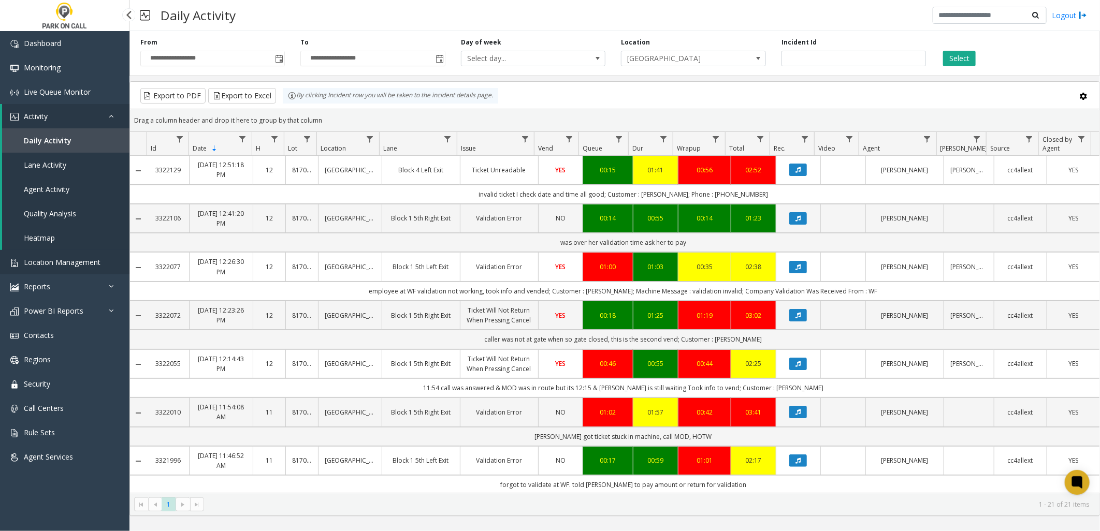
click at [76, 267] on link "Location Management" at bounding box center [64, 262] width 129 height 24
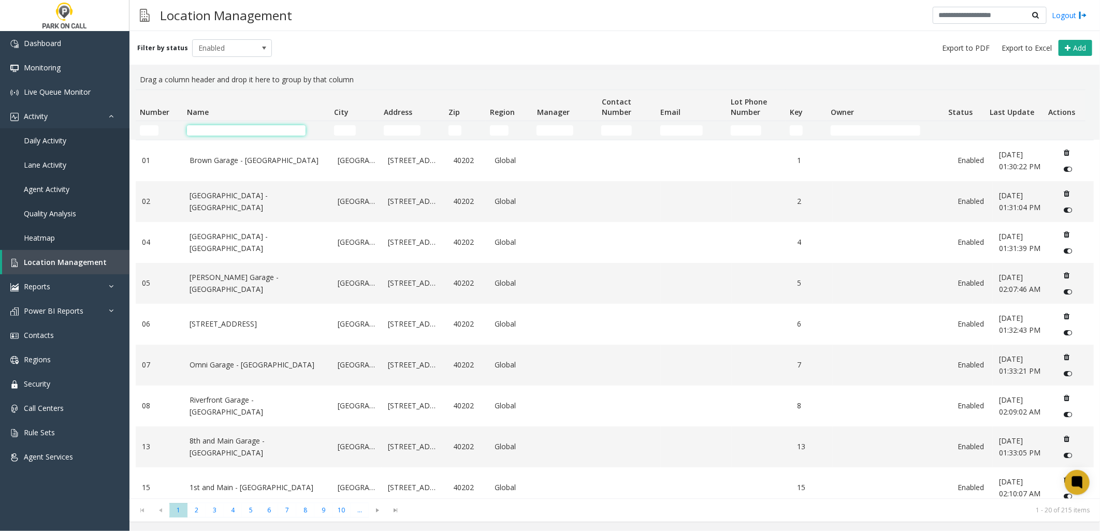
click at [222, 130] on input "Name Filter" at bounding box center [246, 130] width 119 height 10
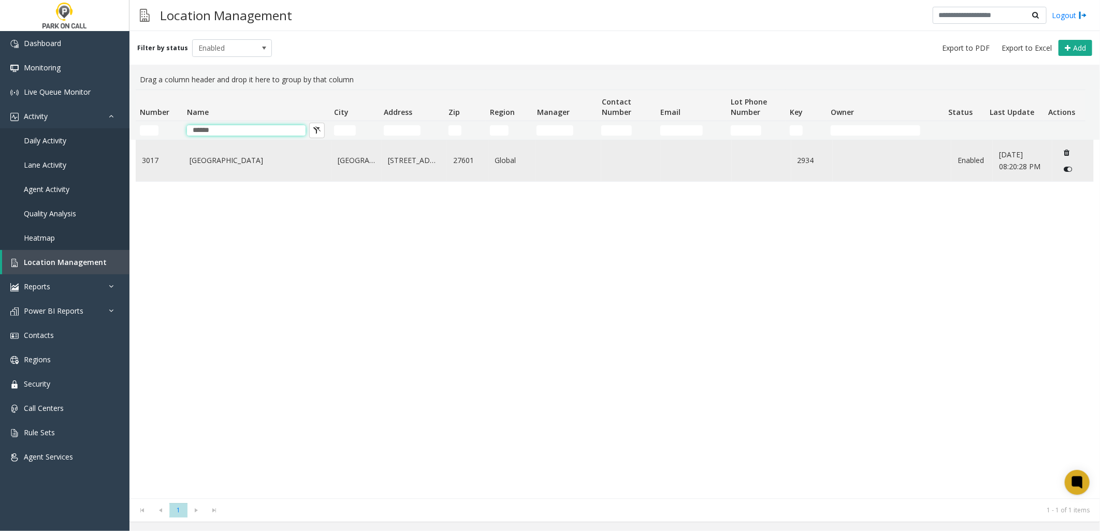
type input "******"
click at [234, 155] on link "[GEOGRAPHIC_DATA]" at bounding box center [257, 160] width 136 height 11
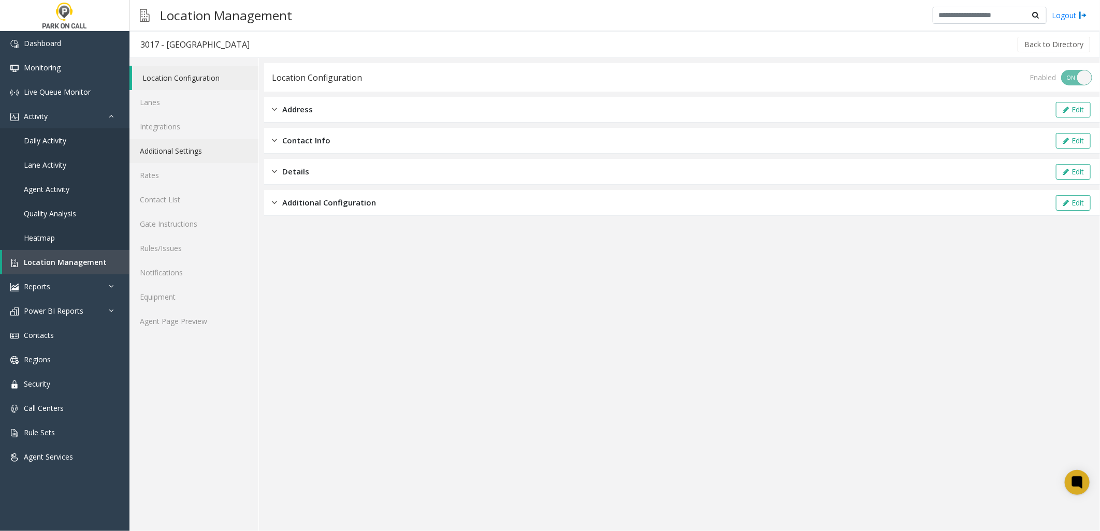
click at [180, 151] on link "Additional Settings" at bounding box center [193, 151] width 129 height 24
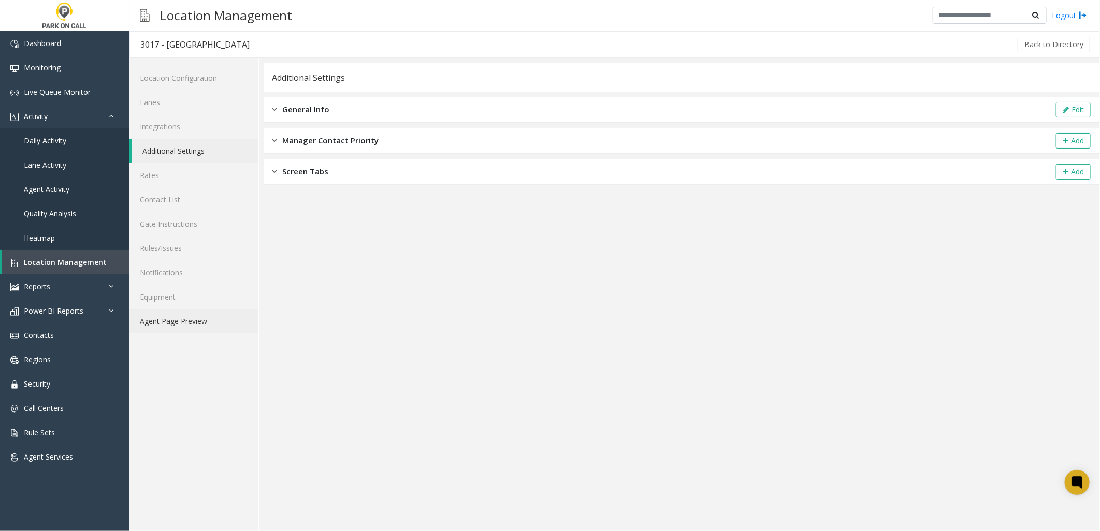
click at [198, 329] on link "Agent Page Preview" at bounding box center [193, 321] width 129 height 24
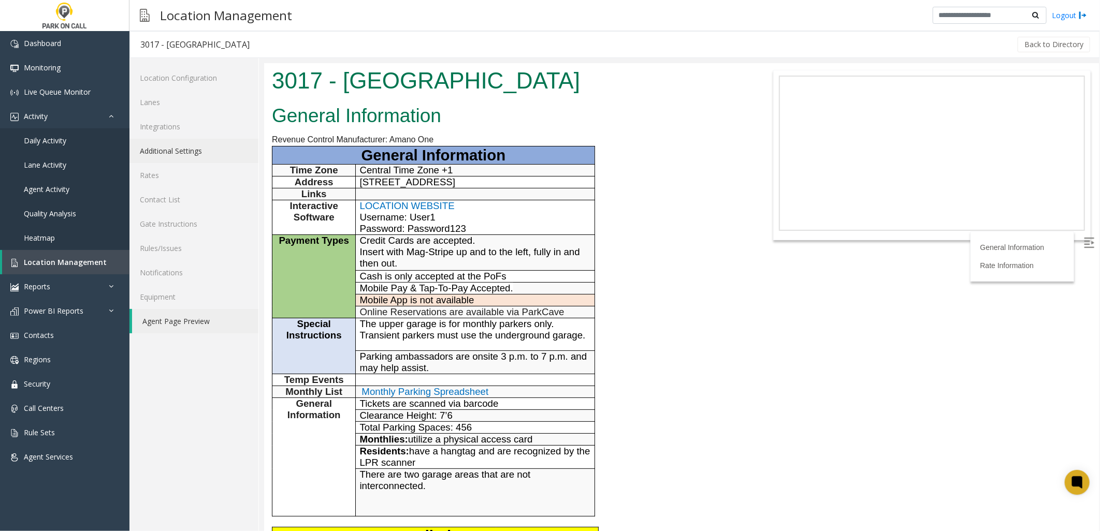
click at [175, 145] on link "Additional Settings" at bounding box center [193, 151] width 129 height 24
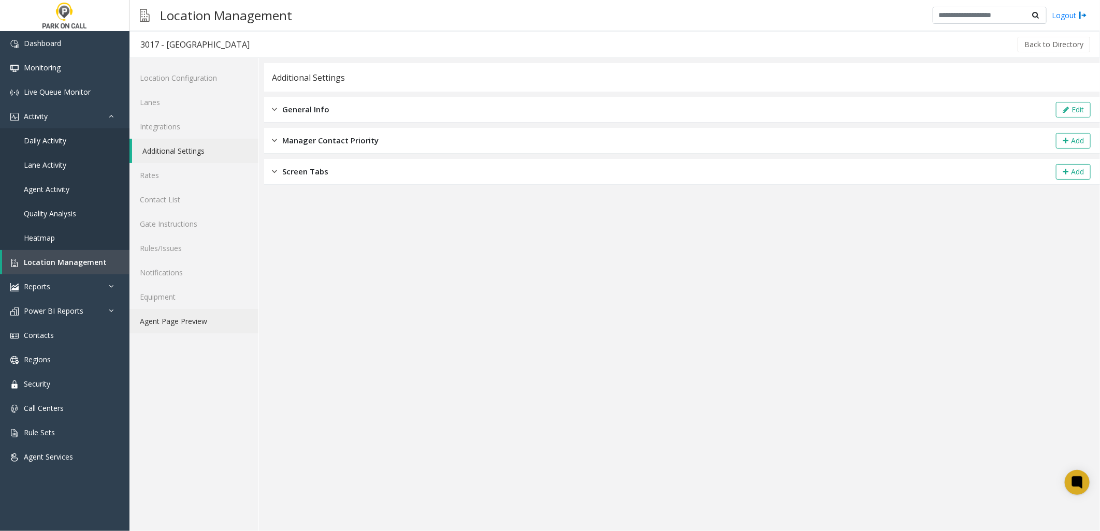
click at [183, 321] on link "Agent Page Preview" at bounding box center [193, 321] width 129 height 24
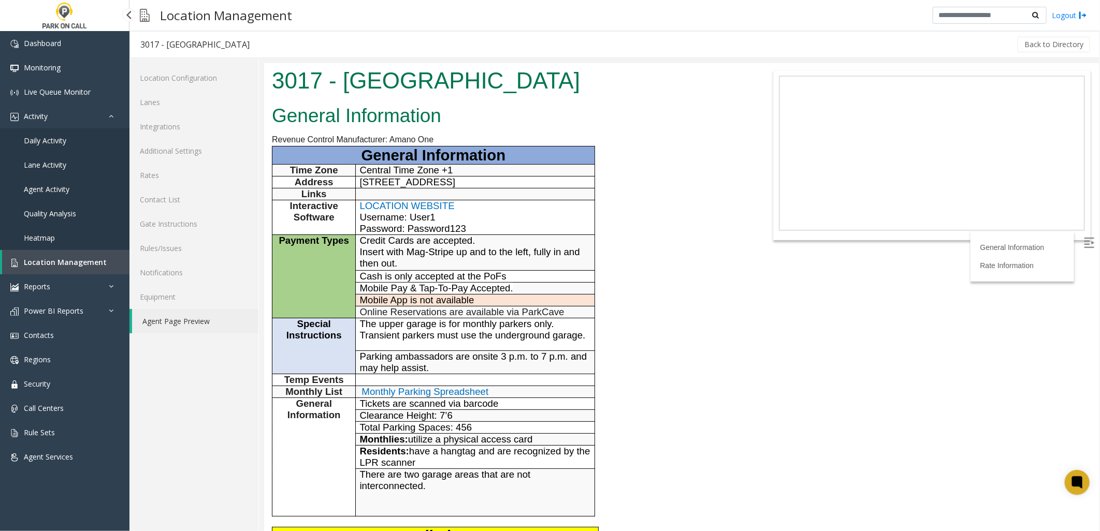
click at [91, 257] on span "Location Management" at bounding box center [65, 262] width 83 height 10
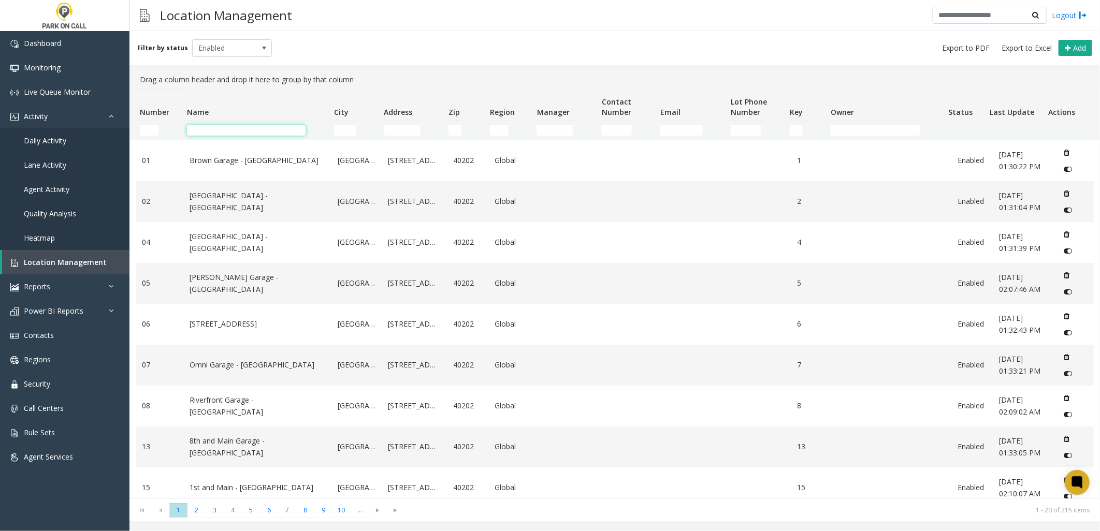
click at [236, 127] on input "Name Filter" at bounding box center [246, 130] width 119 height 10
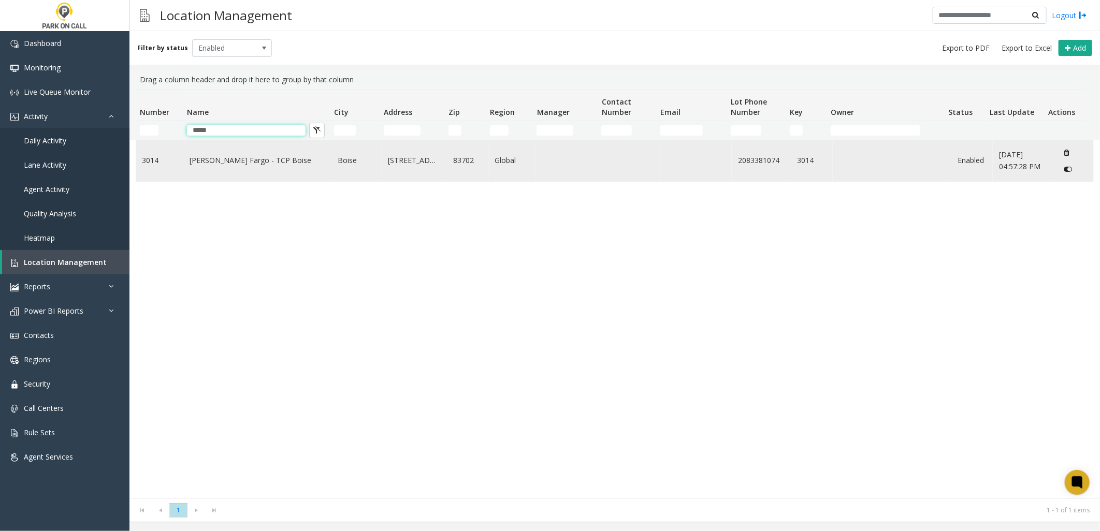
type input "*****"
click at [202, 158] on link "[PERSON_NAME] Fargo - TCP Boise" at bounding box center [257, 160] width 136 height 11
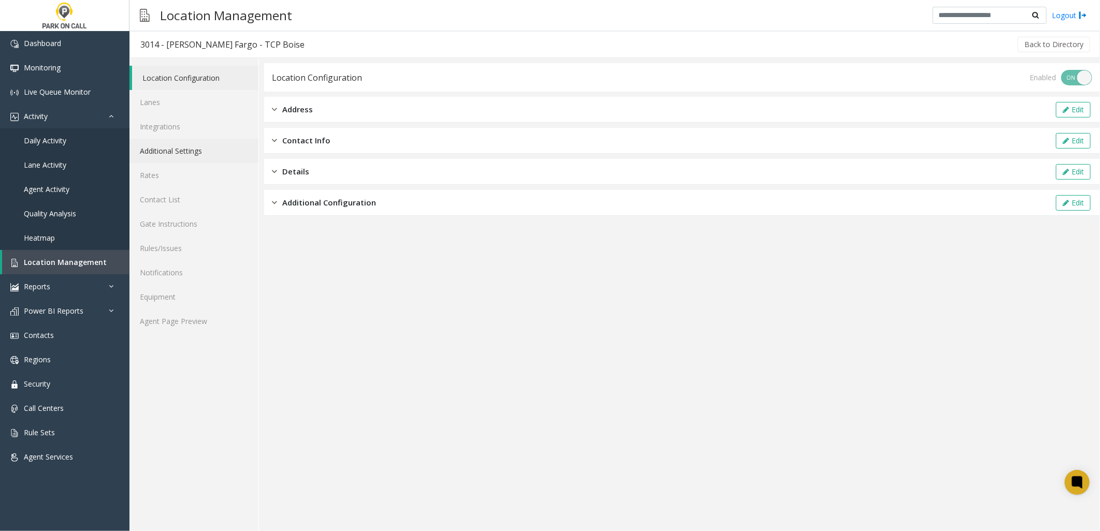
click at [188, 151] on link "Additional Settings" at bounding box center [193, 151] width 129 height 24
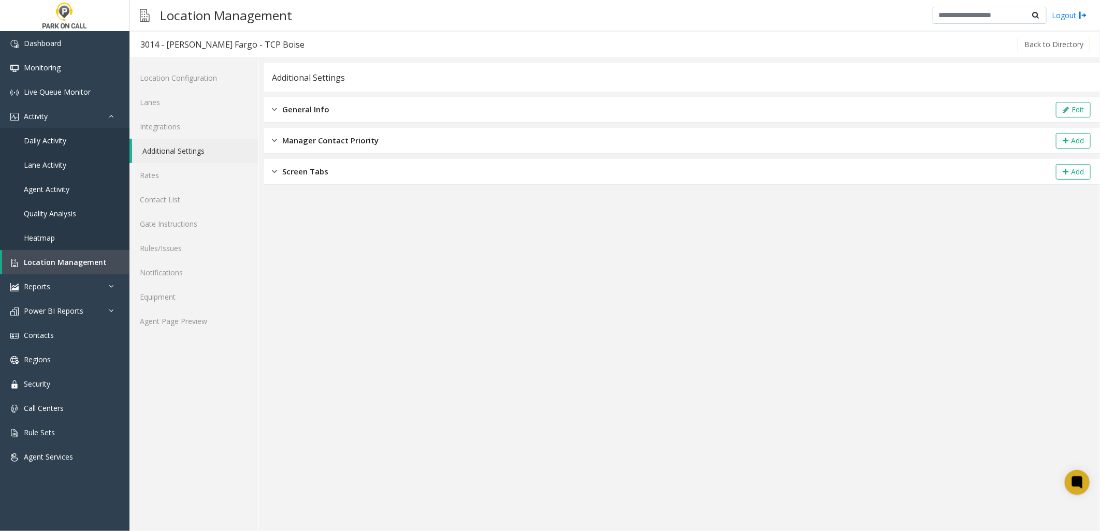
click at [310, 110] on span "General Info" at bounding box center [305, 110] width 47 height 12
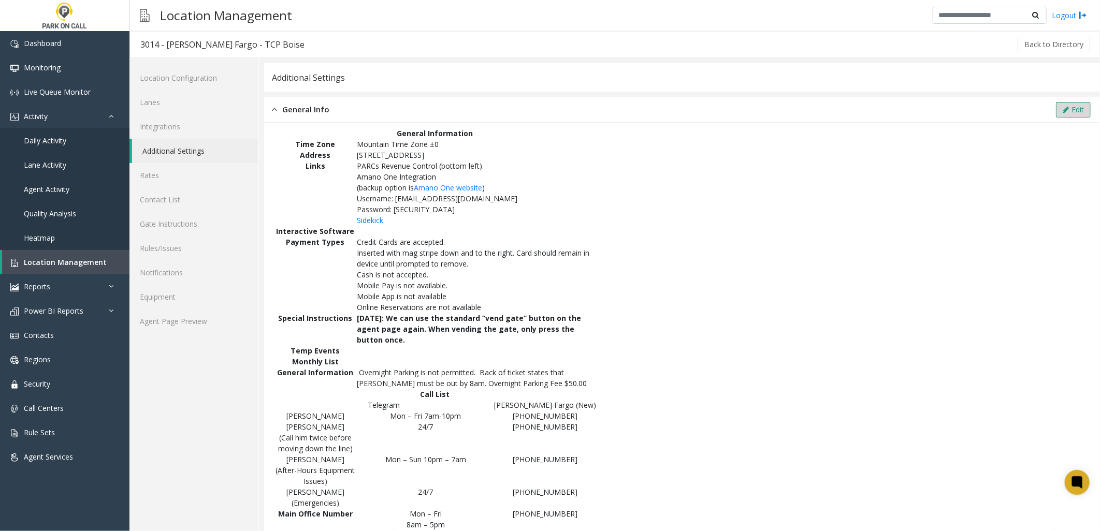
click at [1062, 106] on icon at bounding box center [1065, 109] width 6 height 7
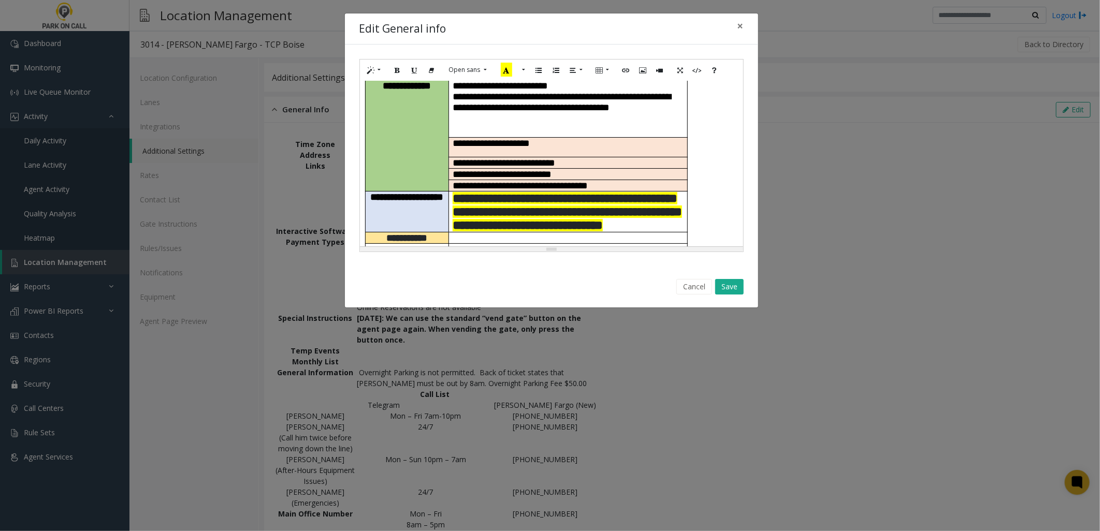
scroll to position [230, 0]
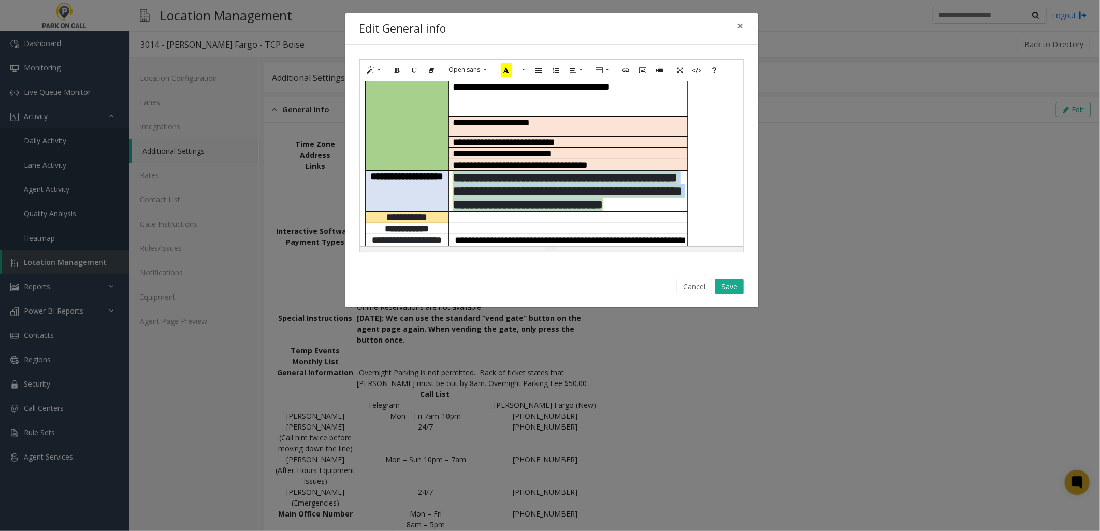
drag, startPoint x: 630, startPoint y: 177, endPoint x: 449, endPoint y: 135, distance: 186.0
click at [449, 171] on td "**********" at bounding box center [567, 191] width 239 height 41
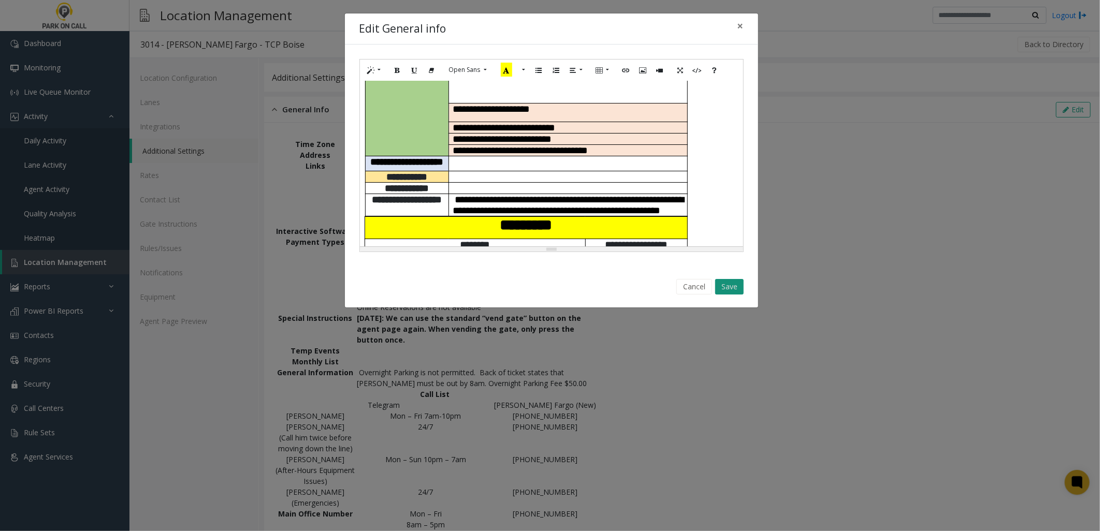
click at [734, 283] on button "Save" at bounding box center [729, 287] width 28 height 16
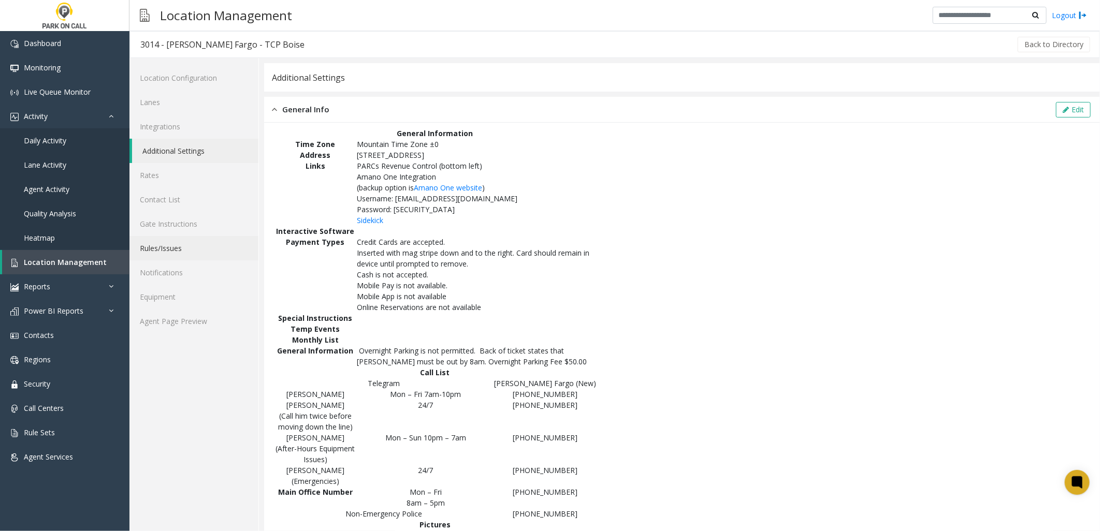
click at [179, 245] on link "Rules/Issues" at bounding box center [193, 248] width 129 height 24
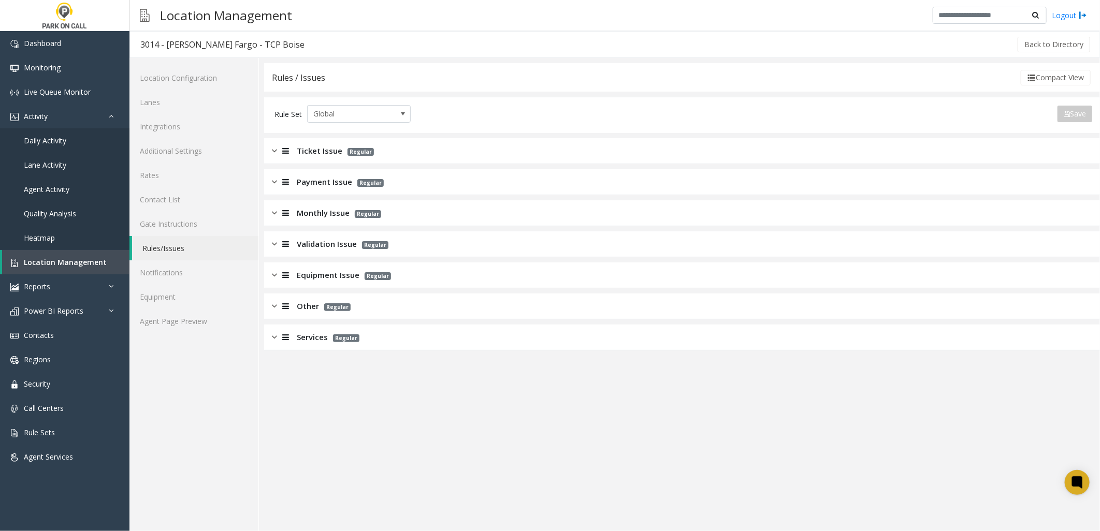
click at [304, 212] on span "Monthly Issue" at bounding box center [323, 213] width 53 height 12
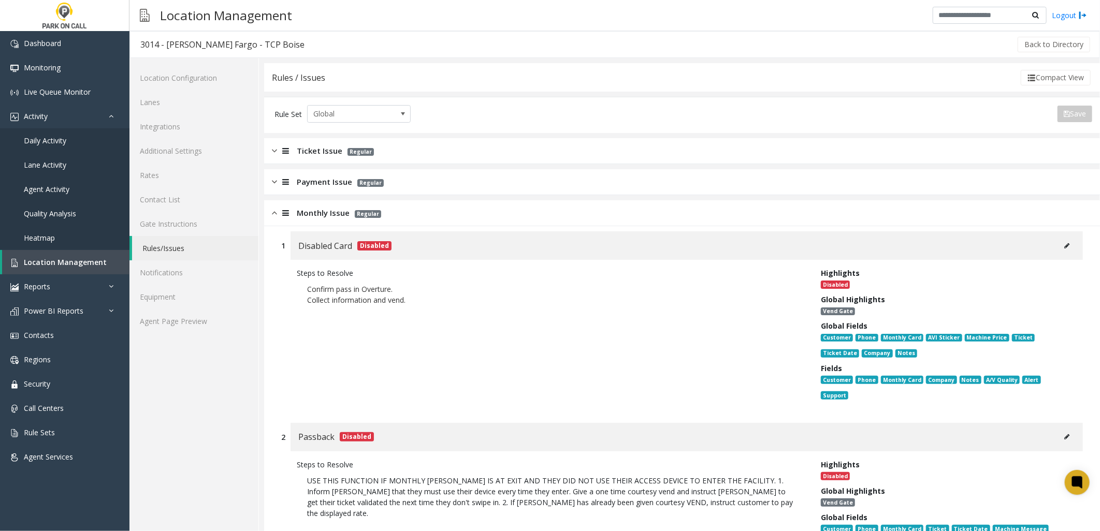
scroll to position [115, 0]
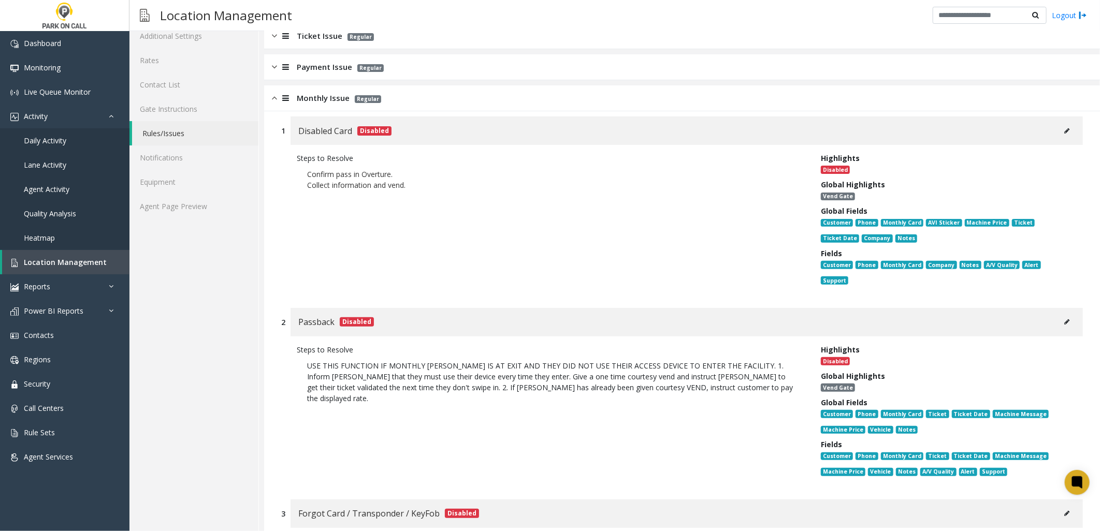
click at [1062, 130] on button at bounding box center [1066, 131] width 17 height 16
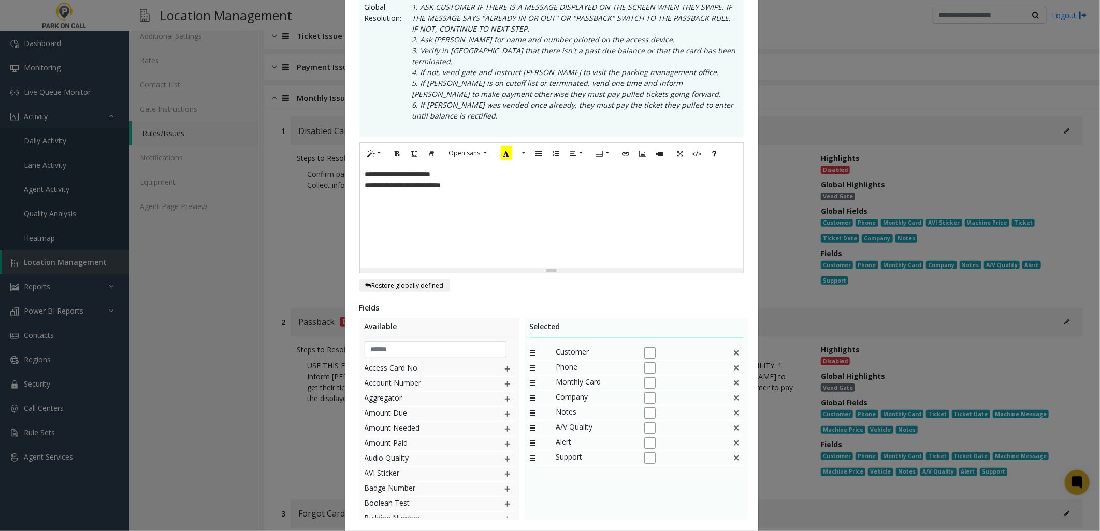
scroll to position [230, 0]
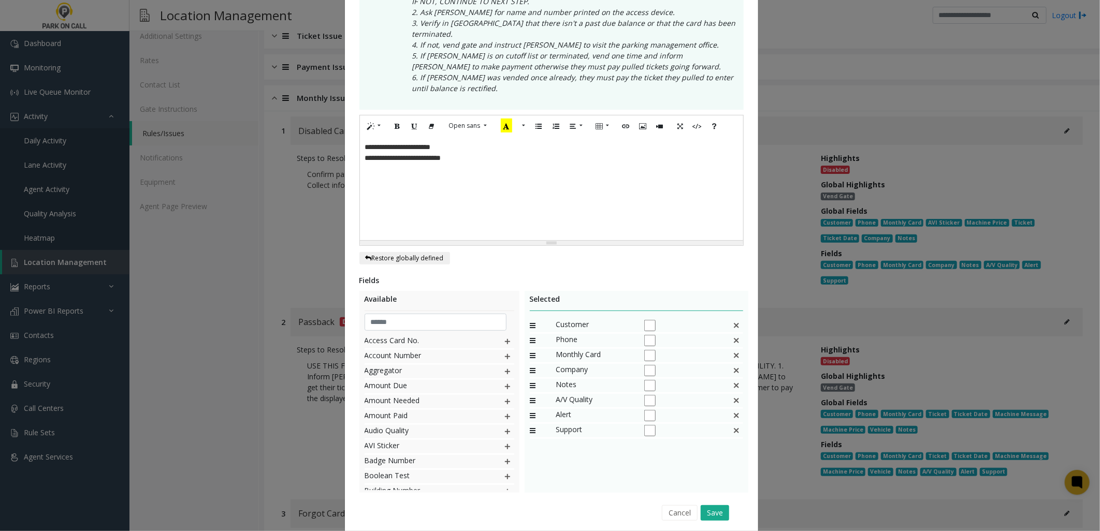
click at [483, 158] on div "**********" at bounding box center [551, 189] width 383 height 104
drag, startPoint x: 477, startPoint y: 136, endPoint x: 597, endPoint y: 221, distance: 147.4
click at [410, 142] on p "**********" at bounding box center [551, 147] width 373 height 11
drag, startPoint x: 483, startPoint y: 152, endPoint x: 361, endPoint y: 146, distance: 121.8
click at [365, 153] on p "**********" at bounding box center [551, 158] width 373 height 11
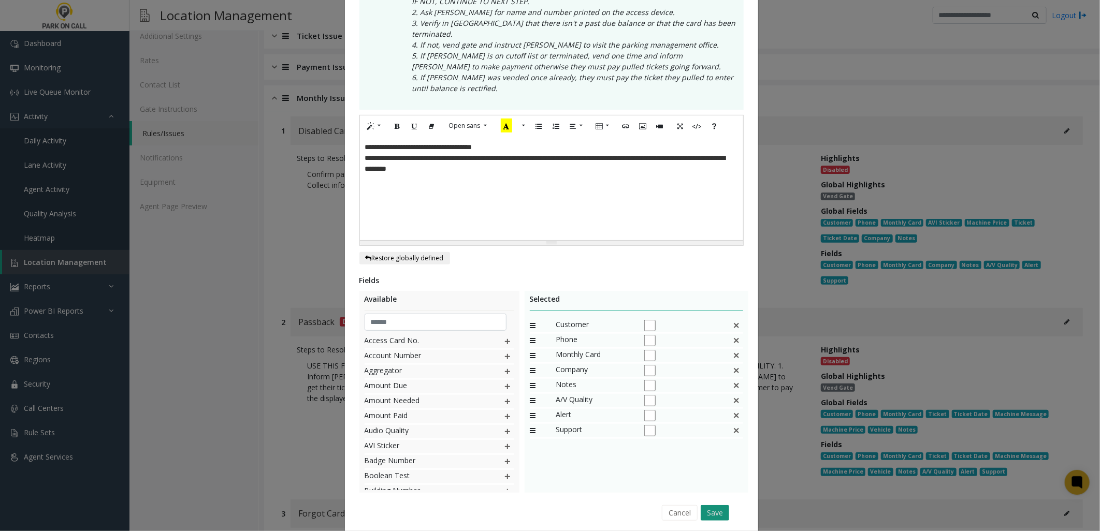
click at [700, 505] on button "Save" at bounding box center [714, 513] width 28 height 16
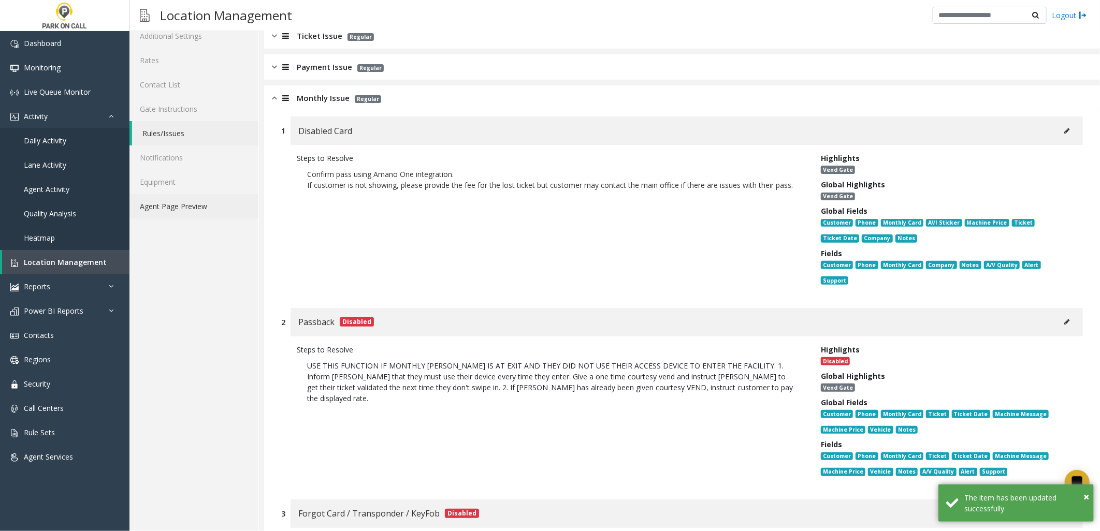
click at [197, 210] on link "Agent Page Preview" at bounding box center [193, 206] width 129 height 24
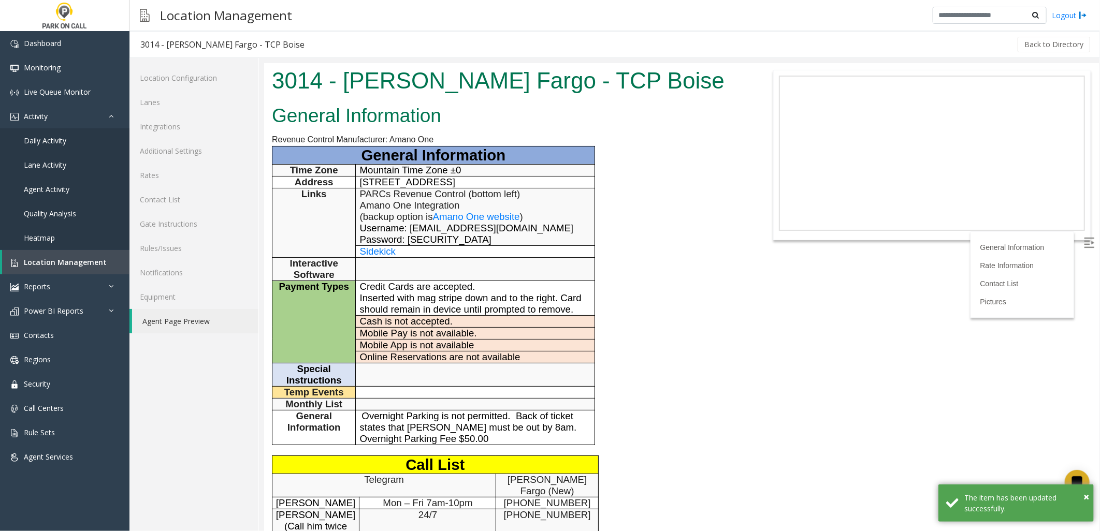
click at [645, 282] on div "General Information Revenue Control Manufacturer: Amano One General Information…" at bounding box center [507, 448] width 487 height 696
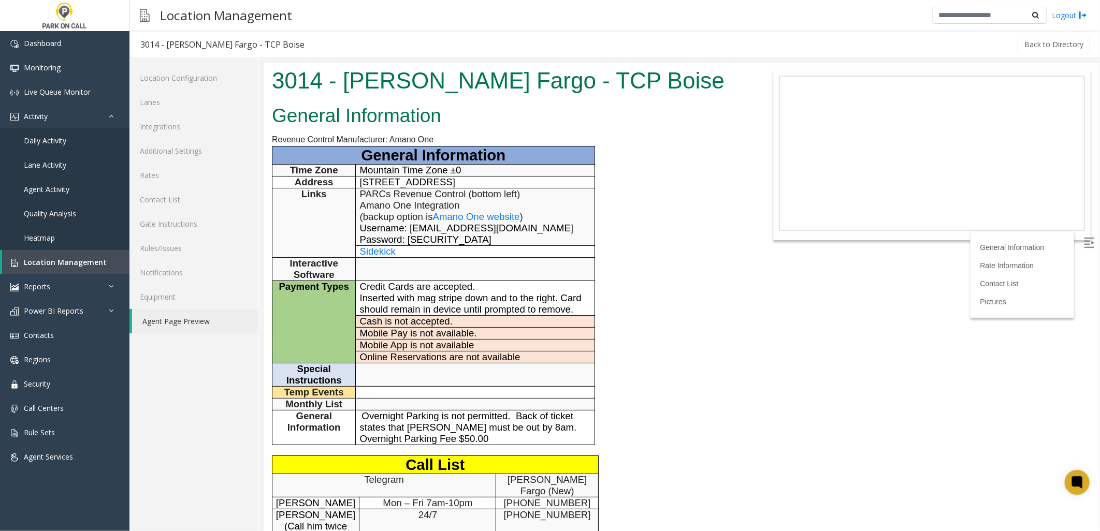
click at [174, 321] on link "Agent Page Preview" at bounding box center [195, 321] width 126 height 24
click at [167, 250] on link "Rules/Issues" at bounding box center [193, 248] width 129 height 24
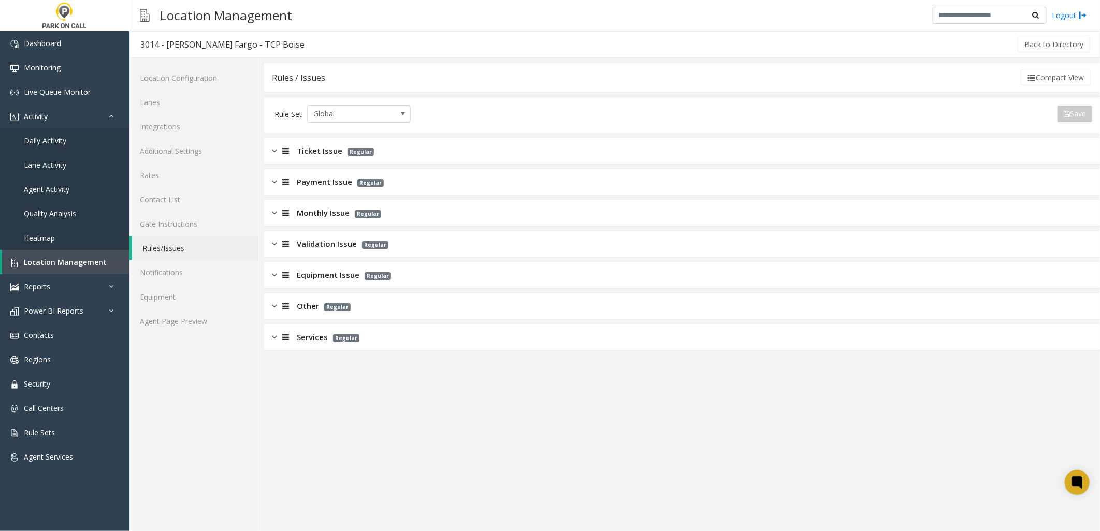
click at [322, 153] on span "Ticket Issue" at bounding box center [320, 151] width 46 height 12
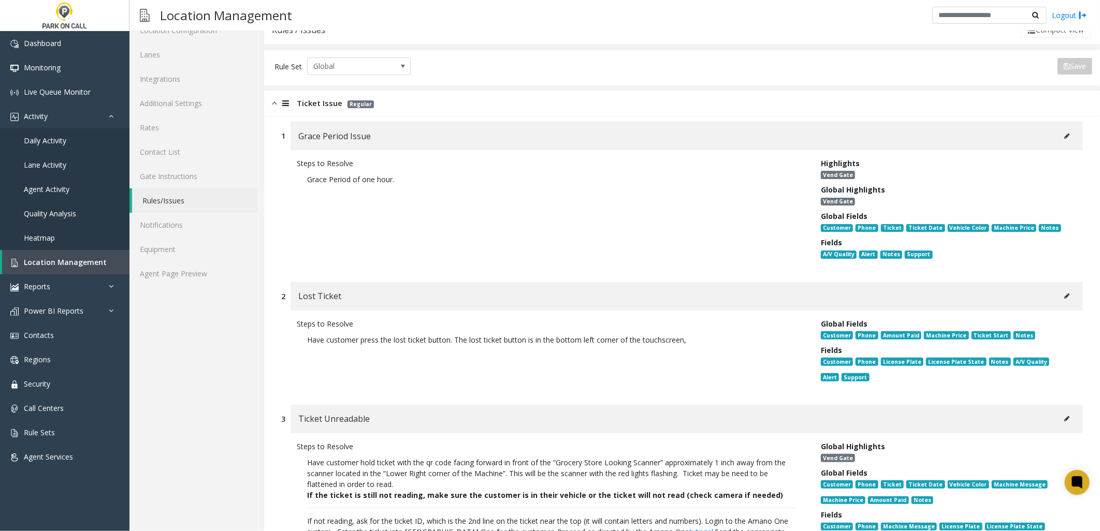
scroll to position [115, 0]
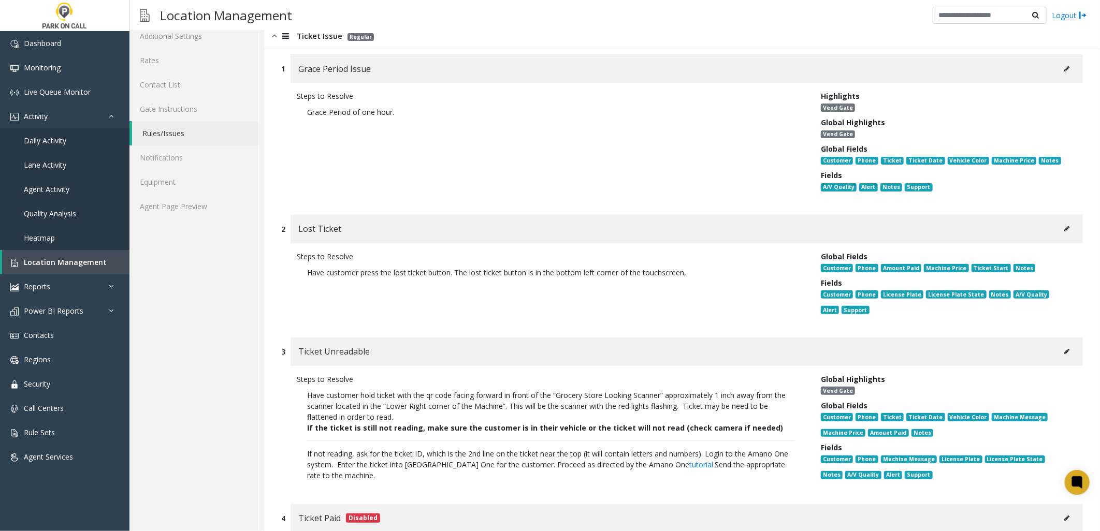
click at [1064, 348] on icon at bounding box center [1066, 351] width 5 height 6
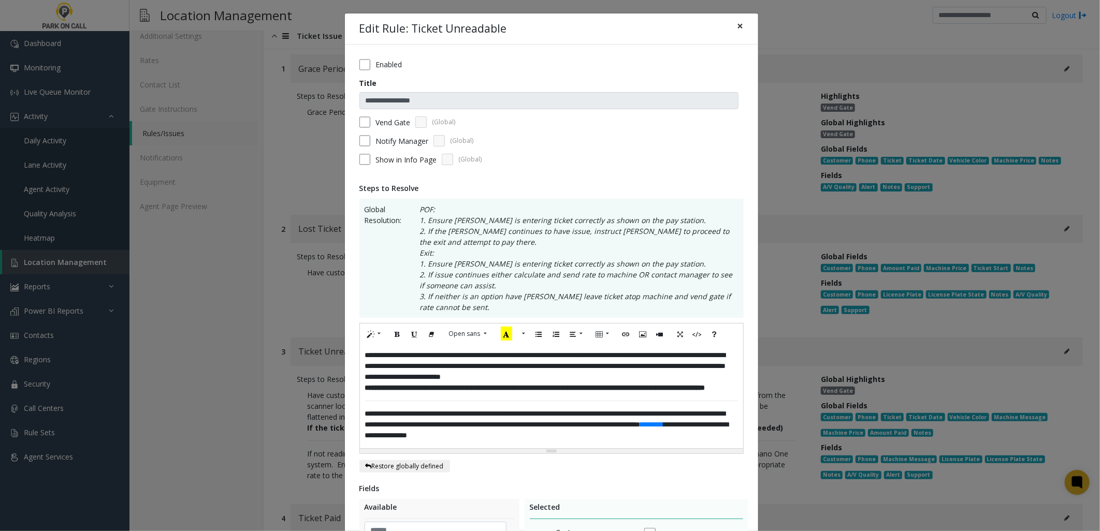
click at [732, 27] on button "×" at bounding box center [740, 25] width 21 height 25
